Goal: Transaction & Acquisition: Purchase product/service

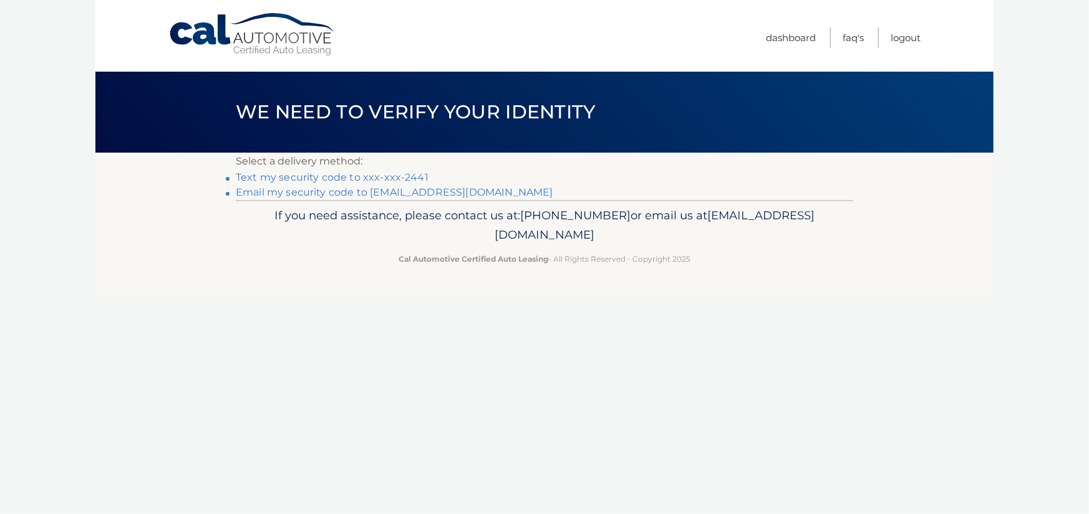
click at [326, 173] on link "Text my security code to xxx-xxx-2441" at bounding box center [332, 177] width 193 height 12
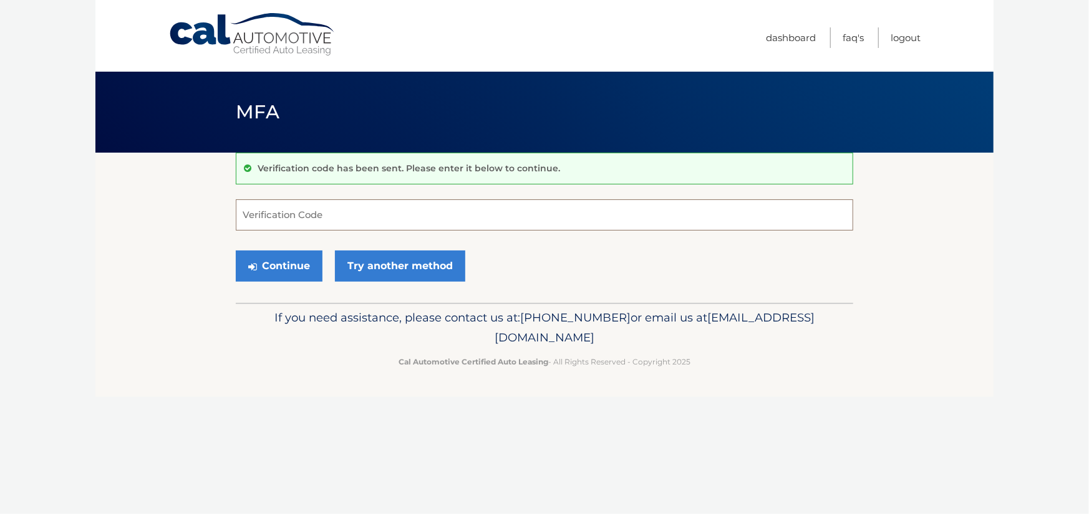
click at [293, 220] on input "Verification Code" at bounding box center [544, 215] width 617 height 31
type input "215959"
click at [295, 271] on button "Continue" at bounding box center [279, 266] width 87 height 31
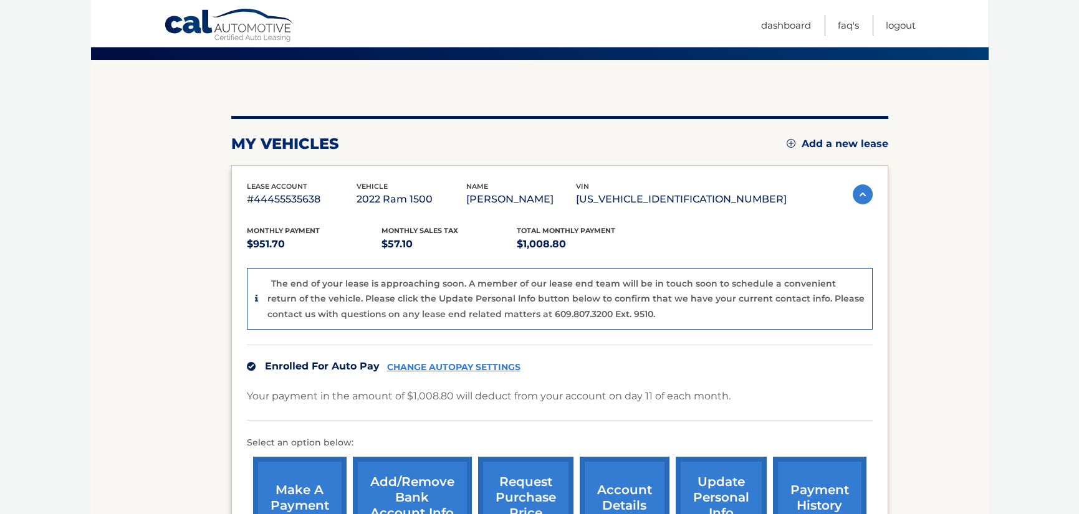
scroll to position [187, 0]
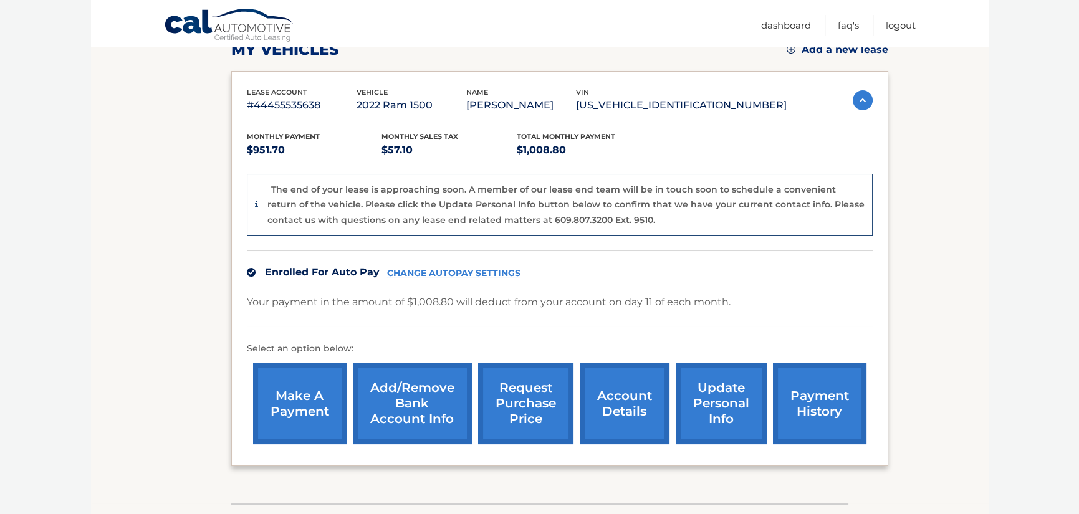
click at [798, 407] on link "payment history" at bounding box center [820, 404] width 94 height 82
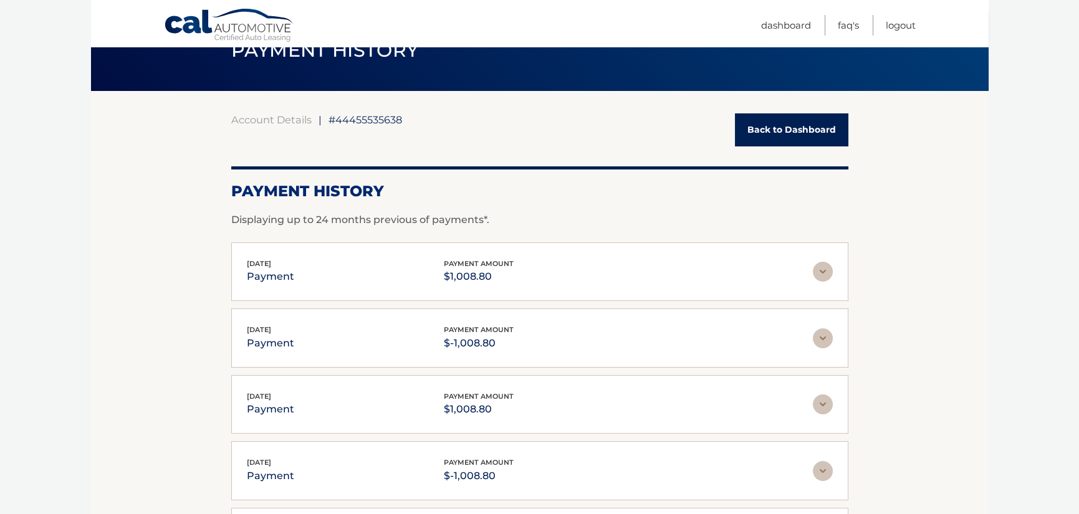
scroll to position [62, 0]
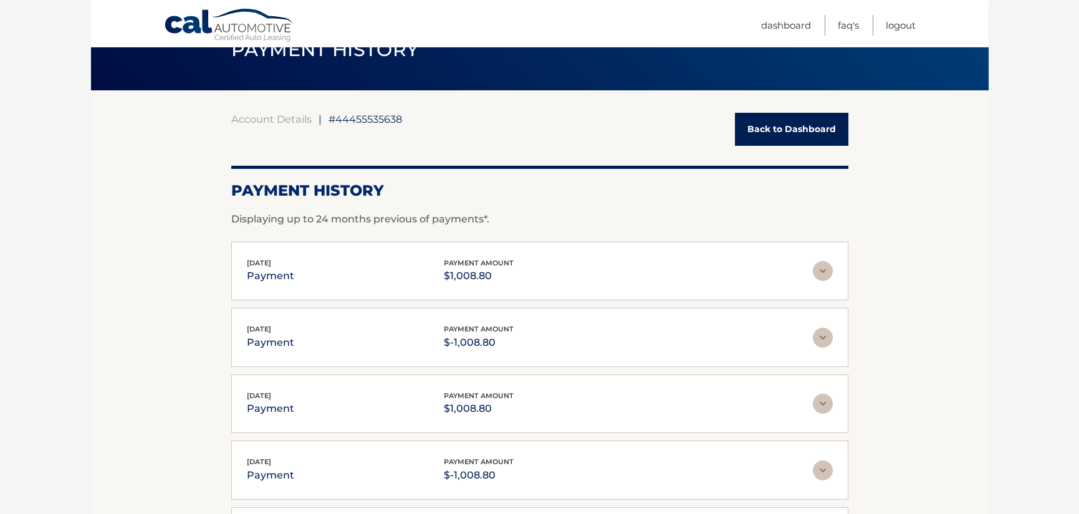
click at [821, 338] on img at bounding box center [823, 338] width 20 height 20
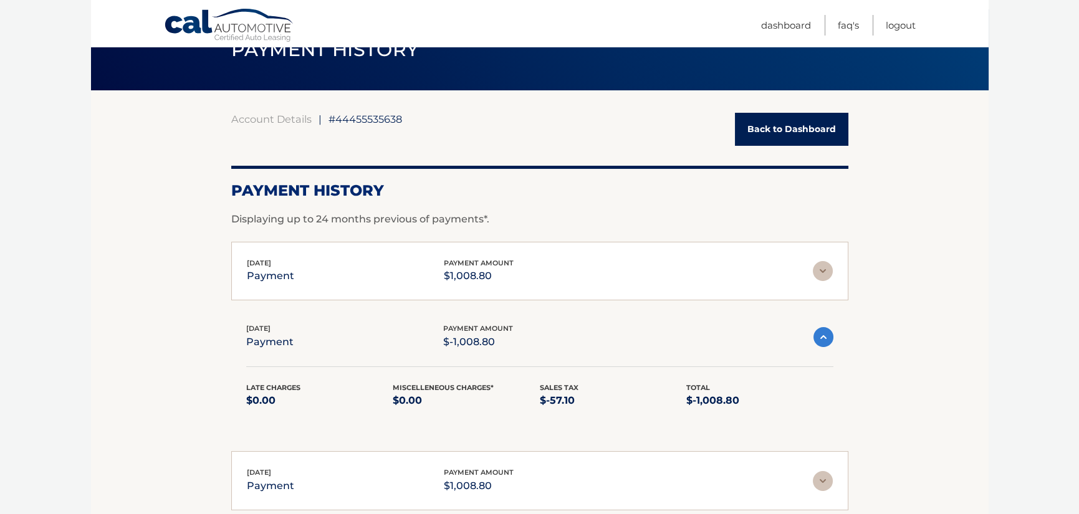
click at [821, 338] on img at bounding box center [824, 337] width 20 height 20
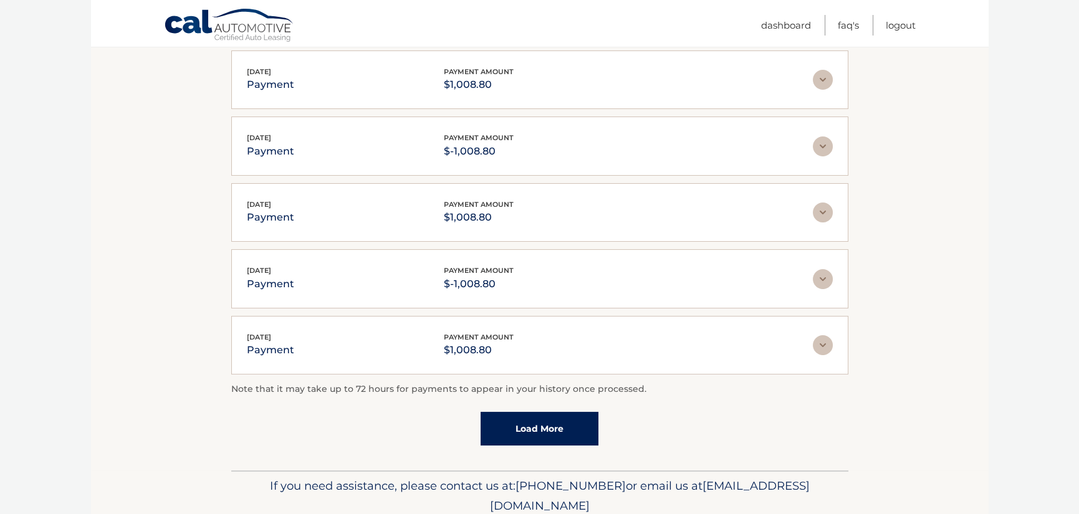
scroll to position [0, 0]
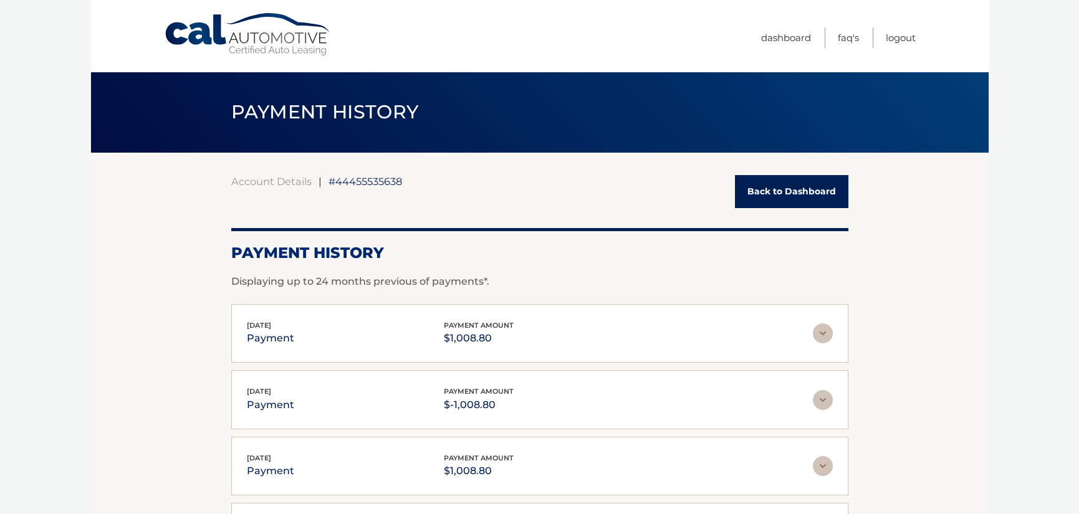
click at [784, 198] on link "Back to Dashboard" at bounding box center [791, 191] width 113 height 33
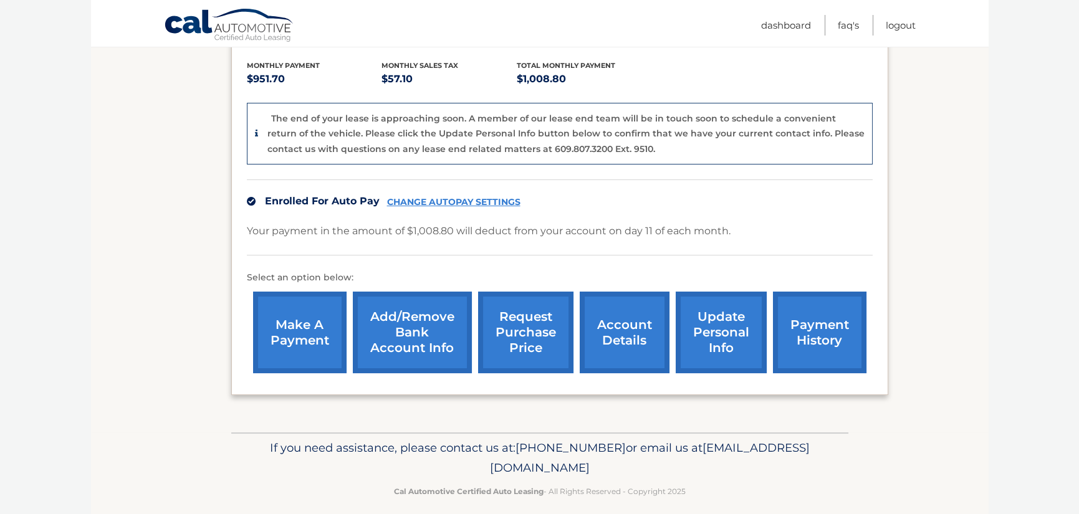
scroll to position [269, 0]
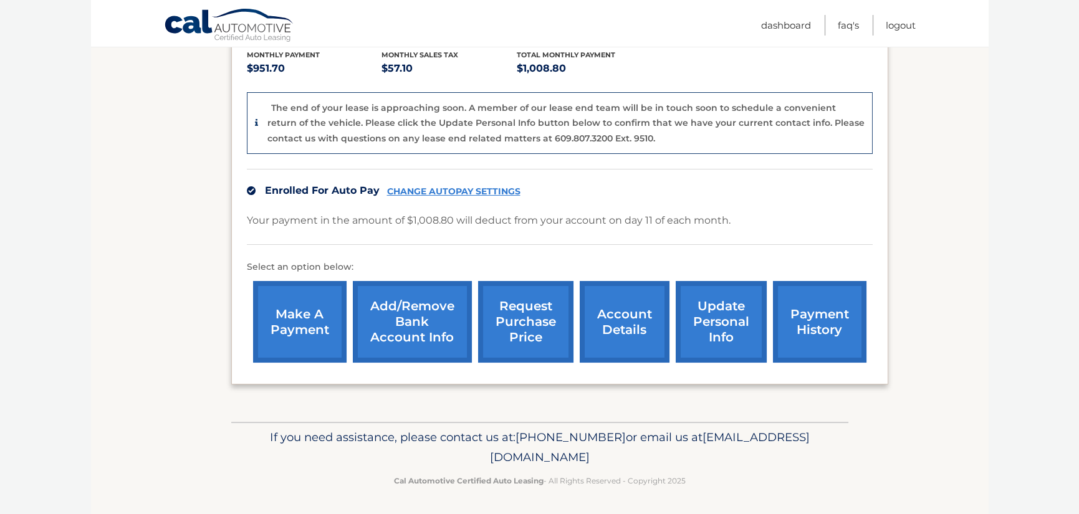
click at [281, 314] on link "make a payment" at bounding box center [300, 322] width 94 height 82
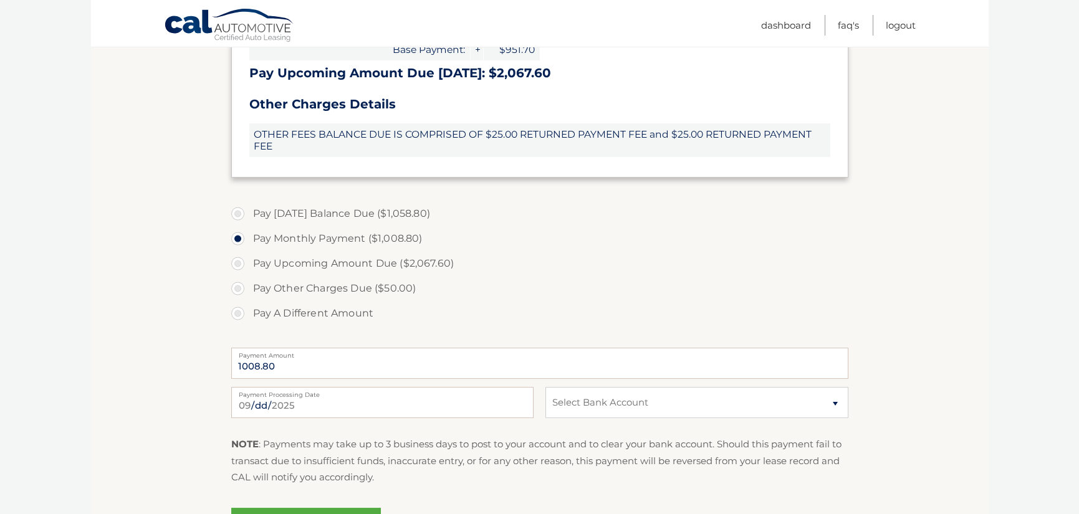
scroll to position [437, 0]
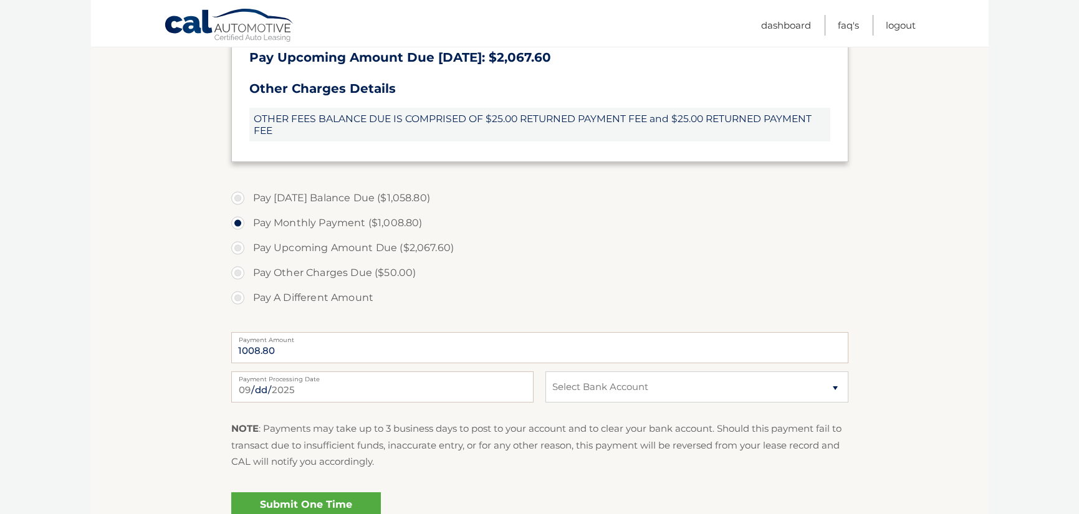
click at [236, 200] on label "Pay [DATE] Balance Due ($1,058.80)" at bounding box center [539, 198] width 617 height 25
click at [236, 200] on input "Pay [DATE] Balance Due ($1,058.80)" at bounding box center [242, 196] width 12 height 20
radio input "true"
type input "1058.80"
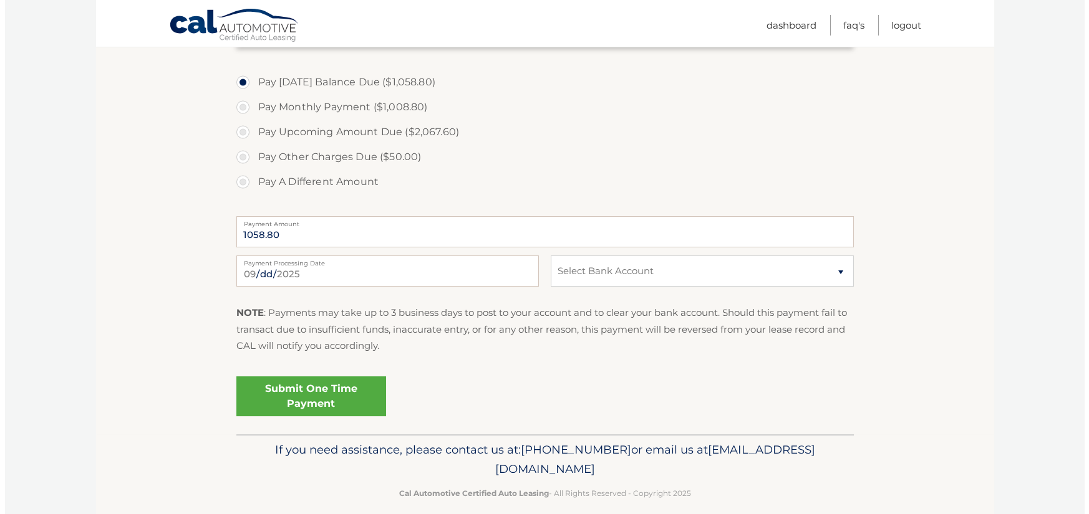
scroll to position [561, 0]
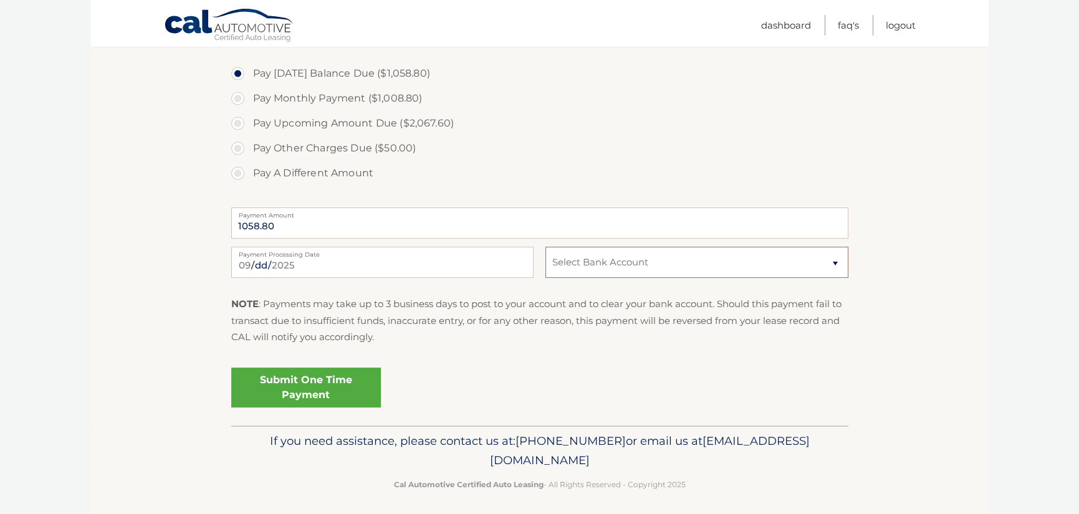
click at [775, 266] on select "Select Bank Account Checking LAKE [US_STATE] CREDIT UNION *****2112 Checking BA…" at bounding box center [697, 262] width 302 height 31
select select "ZTU4MTBmYjQtNjE2ZS00Y2YzLTgwMDYtZDhhMjdkNjM3OTA2"
click at [546, 247] on select "Select Bank Account Checking LAKE [US_STATE] CREDIT UNION *****2112 Checking BA…" at bounding box center [697, 262] width 302 height 31
click at [308, 385] on link "Submit One Time Payment" at bounding box center [306, 388] width 150 height 40
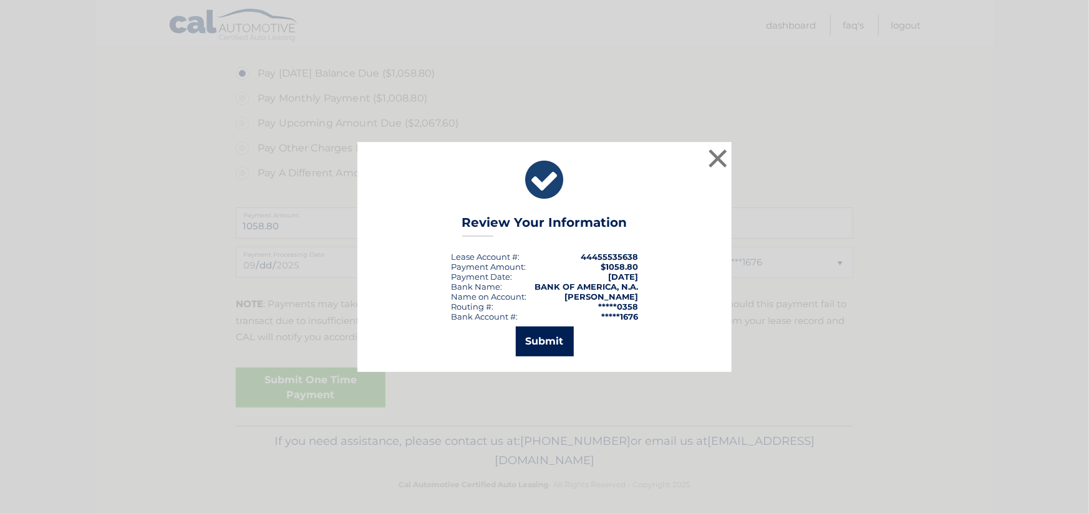
click at [534, 336] on button "Submit" at bounding box center [545, 342] width 58 height 30
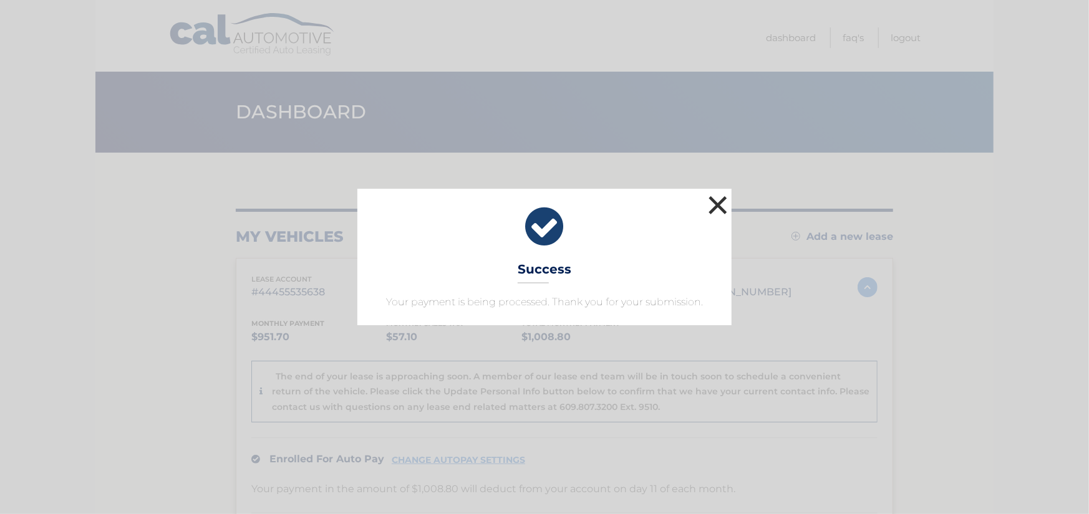
click at [723, 201] on button "×" at bounding box center [717, 205] width 25 height 25
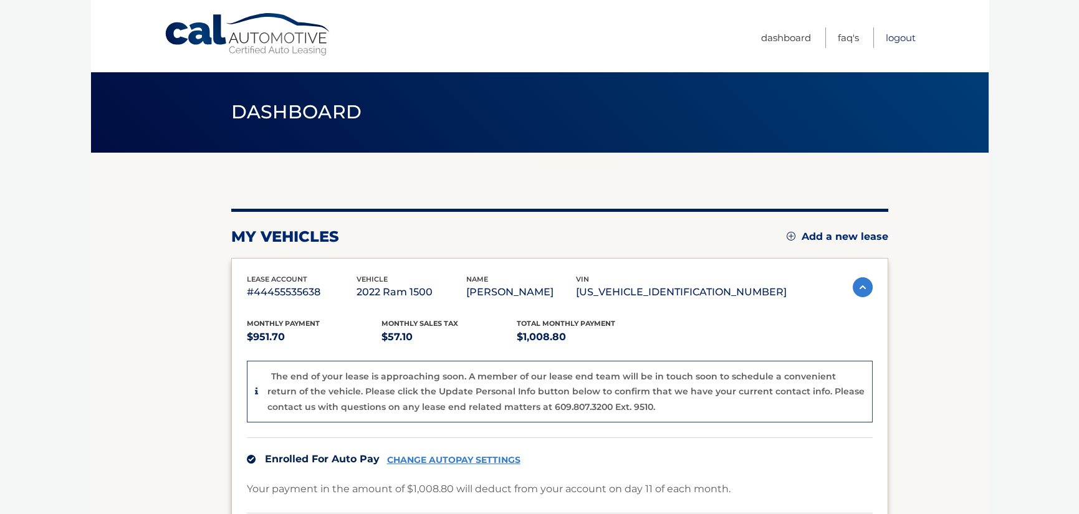
click at [907, 37] on link "Logout" at bounding box center [901, 37] width 30 height 21
